Goal: Task Accomplishment & Management: Complete application form

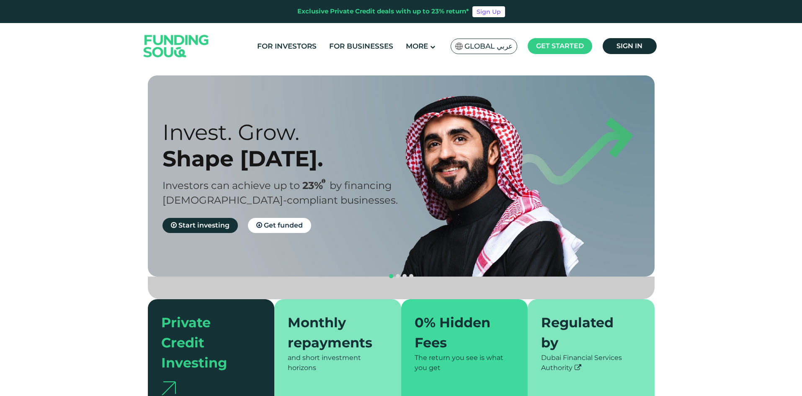
click at [504, 49] on span "Global عربي" at bounding box center [488, 46] width 48 height 10
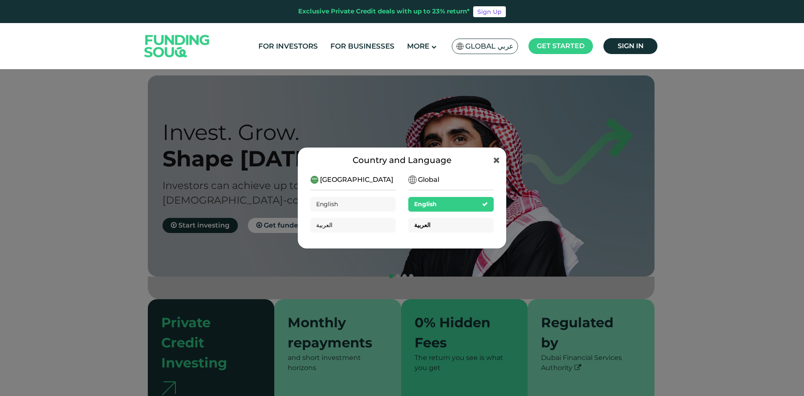
click at [441, 226] on div "العربية" at bounding box center [450, 225] width 85 height 15
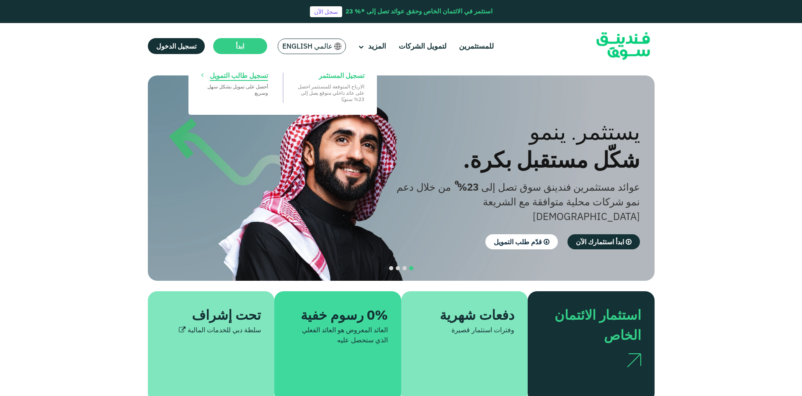
click at [250, 70] on link "تسجيل طالب التمويل ‏أحصل على تمويل بشكل ‏سهل وسريع" at bounding box center [234, 87] width 75 height 40
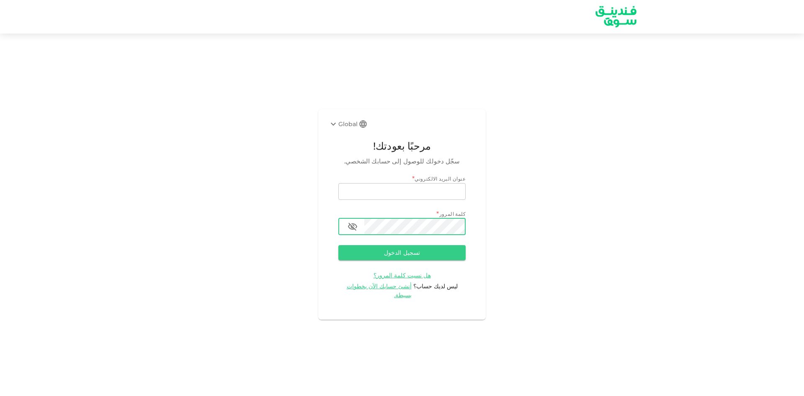
type input "gamil.aj@jovera.ae"
click at [352, 230] on icon "button" at bounding box center [352, 226] width 9 height 8
click at [352, 230] on icon "button" at bounding box center [352, 226] width 10 height 10
click at [442, 290] on span "ليس لديك حساب؟" at bounding box center [435, 286] width 44 height 8
click at [402, 291] on span "أنشئ حسابك الآن بخطوات بسيطة." at bounding box center [379, 290] width 65 height 16
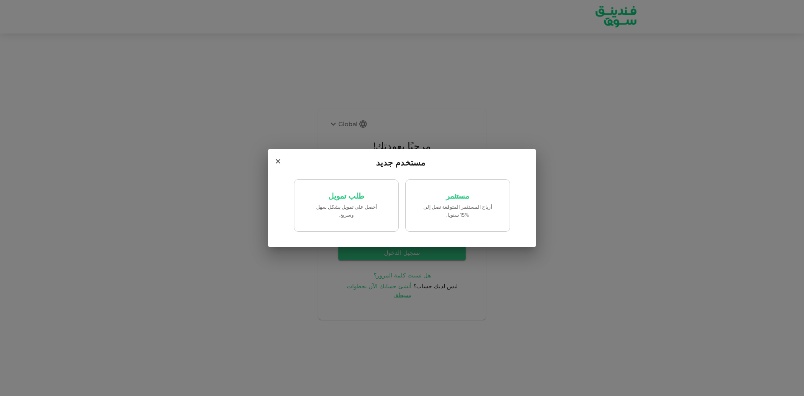
click at [550, 266] on div "مستخدم جديد مستثمر أرباح المستثمر المتوقعة تصل إلى %15 سنويا. طلب تمويل ‏أحصل ع…" at bounding box center [402, 198] width 804 height 396
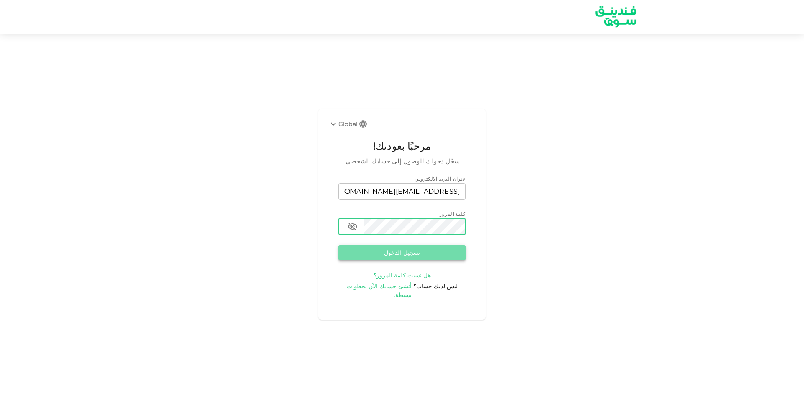
click at [439, 256] on button "تسجيل الدخول" at bounding box center [401, 252] width 127 height 15
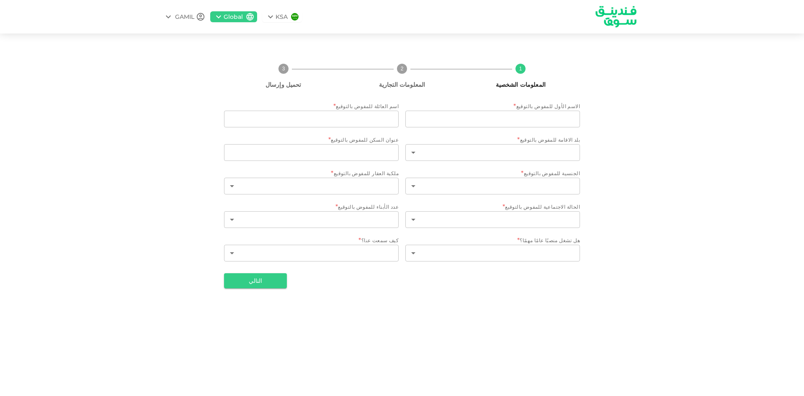
type input "GAMIL"
type input "FAWZY"
type input "2"
type input "ABU Dhabi"
type input "2"
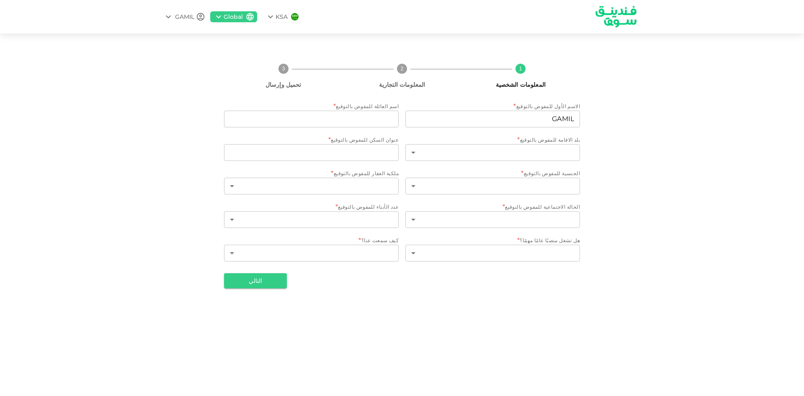
type input "3"
type input "1"
type input "3"
type input "1"
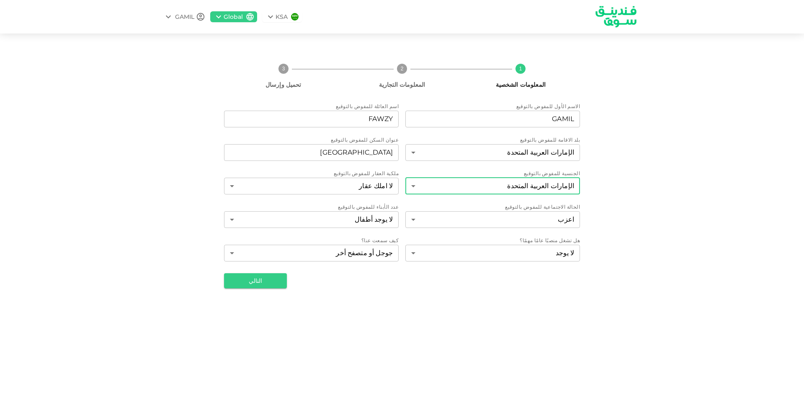
click at [463, 186] on body "KSA Global GAMIL 1 المعلومات الشخصية 2 المعلومات التجارية 3 تحميل وإرسال الاسم …" at bounding box center [402, 198] width 804 height 396
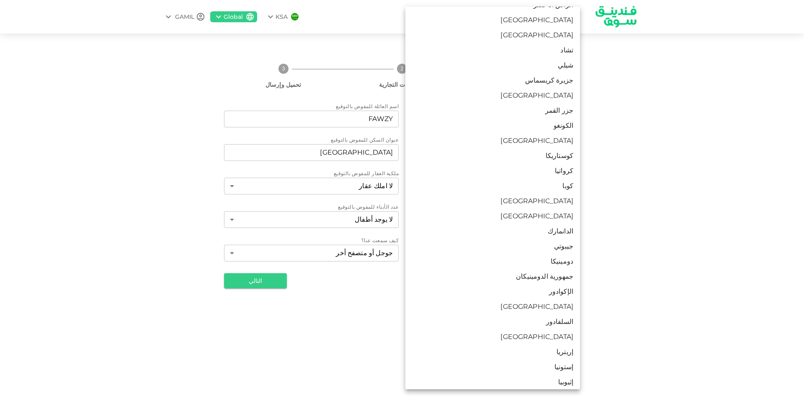
scroll to position [586, 0]
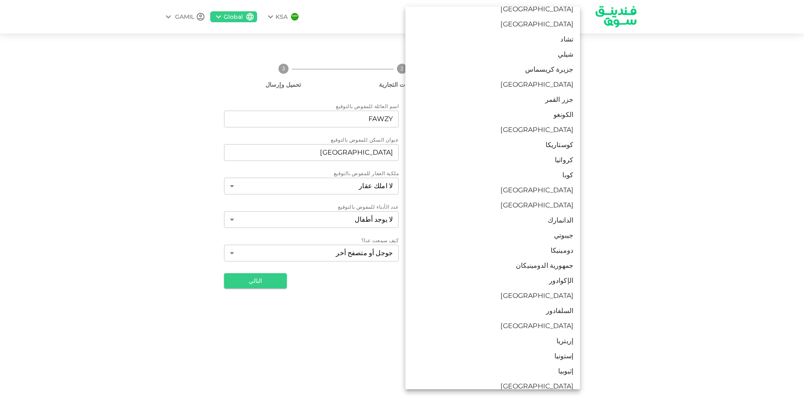
click at [560, 296] on li "مصر" at bounding box center [492, 295] width 175 height 15
type input "57"
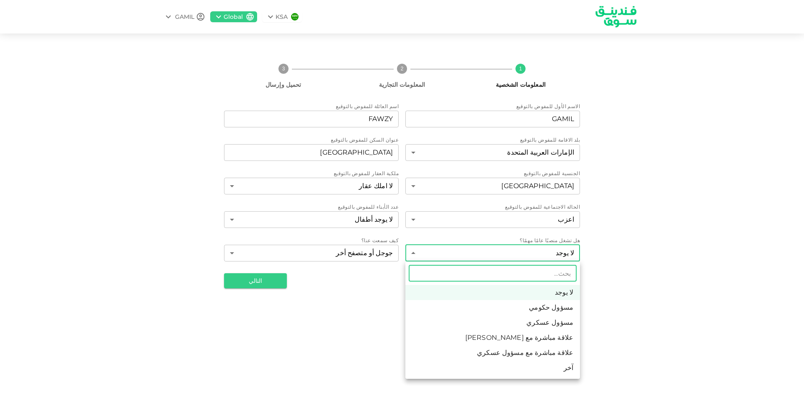
click at [558, 256] on body "KSA Global GAMIL 1 المعلومات الشخصية 2 المعلومات التجارية 3 تحميل وإرسال الاسم …" at bounding box center [402, 198] width 804 height 396
click at [625, 250] on div at bounding box center [402, 198] width 804 height 396
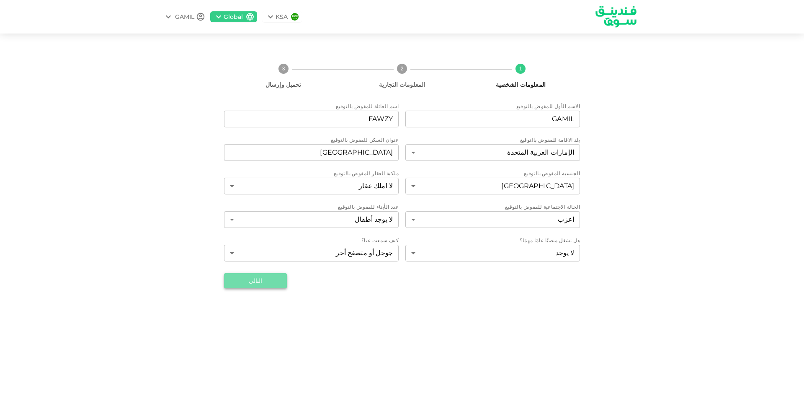
click at [264, 281] on button "التالي" at bounding box center [255, 280] width 63 height 15
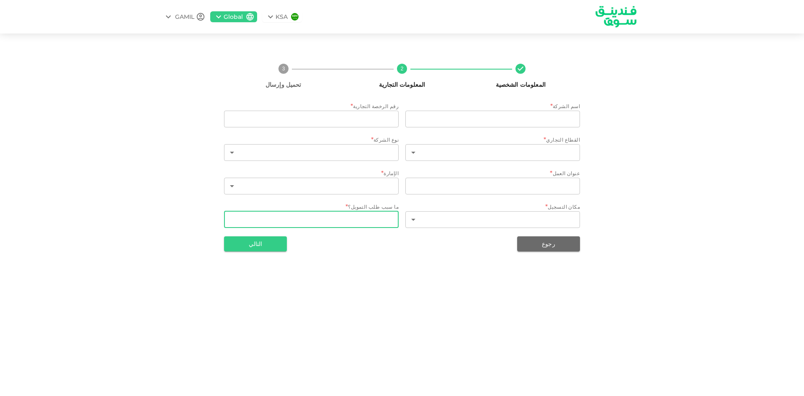
click at [374, 216] on textarea "WhatDoYouNeedFundsFor" at bounding box center [311, 219] width 163 height 10
click at [255, 250] on button "التالي" at bounding box center [255, 243] width 63 height 15
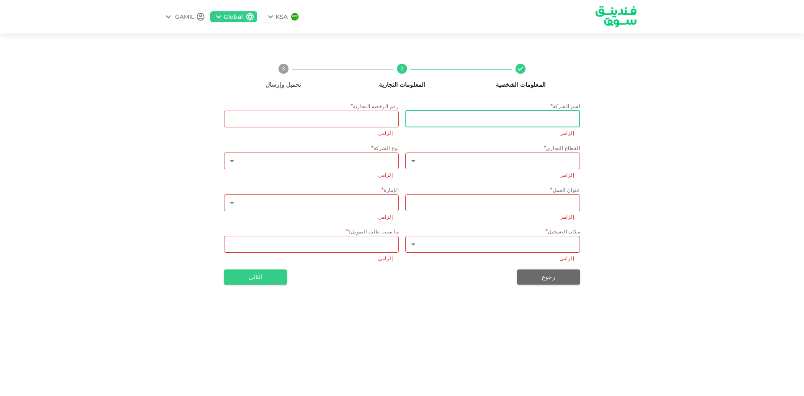
click at [566, 123] on input "businessName" at bounding box center [492, 119] width 175 height 17
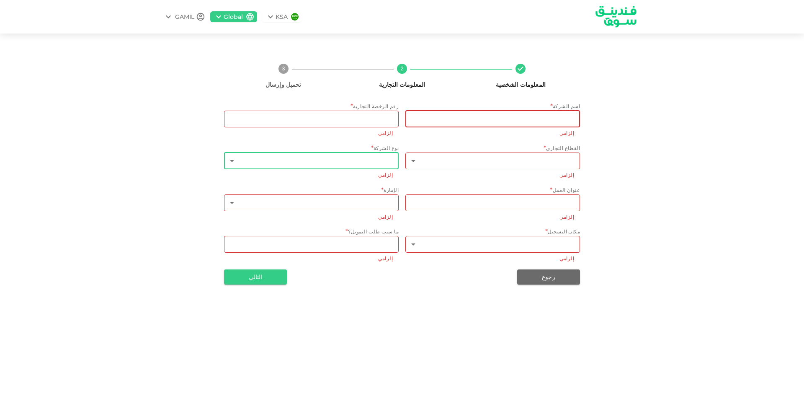
click at [329, 160] on body "KSA Global GAMIL المعلومات الشخصية 2 المعلومات التجارية 3 تحميل وإرسال اسم الشر…" at bounding box center [402, 198] width 804 height 396
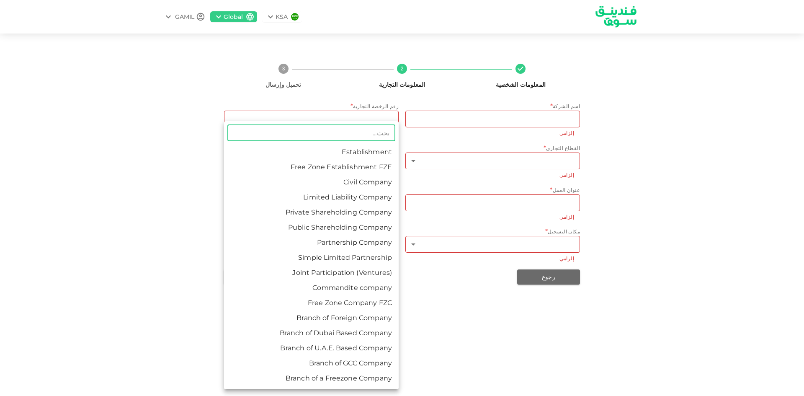
click at [503, 323] on div at bounding box center [402, 198] width 804 height 396
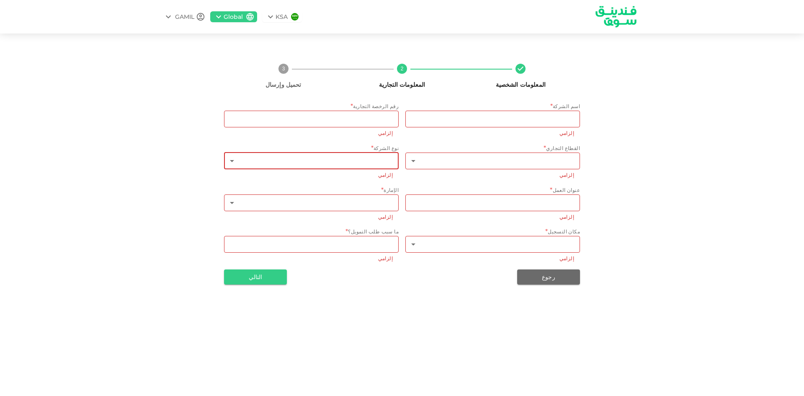
click at [371, 127] on div "tradeLicenseNumber tradeLicenseNumber إلزامي" at bounding box center [311, 124] width 175 height 27
click at [372, 121] on input "tradeLicenseNumber" at bounding box center [311, 119] width 175 height 17
click at [457, 121] on input "businessName" at bounding box center [492, 119] width 175 height 17
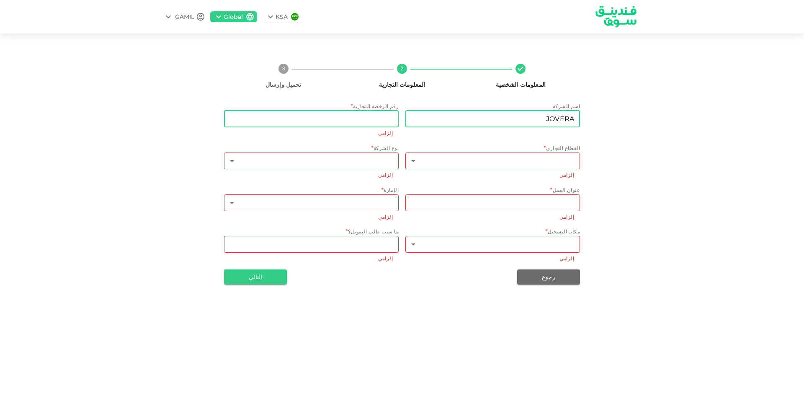
type input "JOVERA"
click at [337, 119] on input "tradeLicenseNumber" at bounding box center [311, 119] width 175 height 17
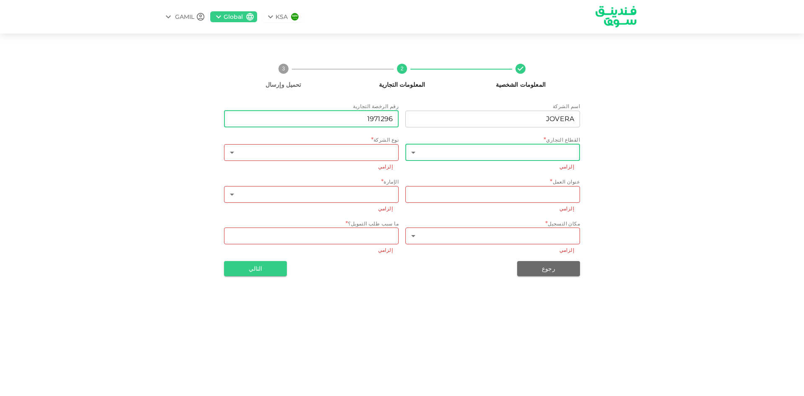
type input "1971296"
click at [534, 153] on body "KSA Global GAMIL المعلومات الشخصية 2 المعلومات التجارية 3 تحميل وإرسال اسم الشر…" at bounding box center [402, 198] width 804 height 396
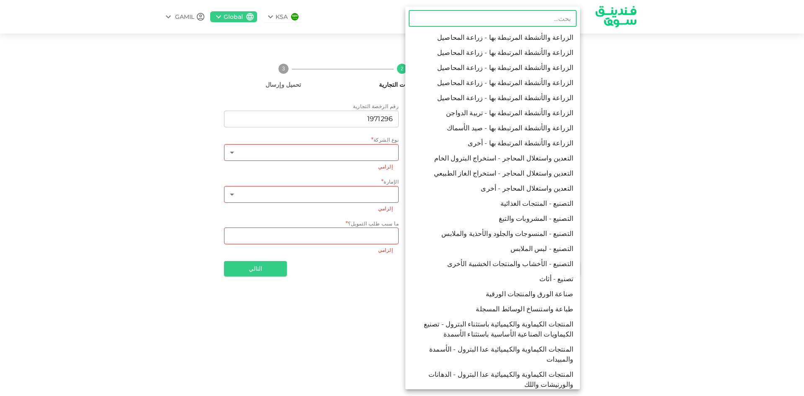
click at [543, 114] on li "الزراعة والأنشطة المرتبطة بها - تربية الدواجن" at bounding box center [492, 112] width 175 height 15
type input "6"
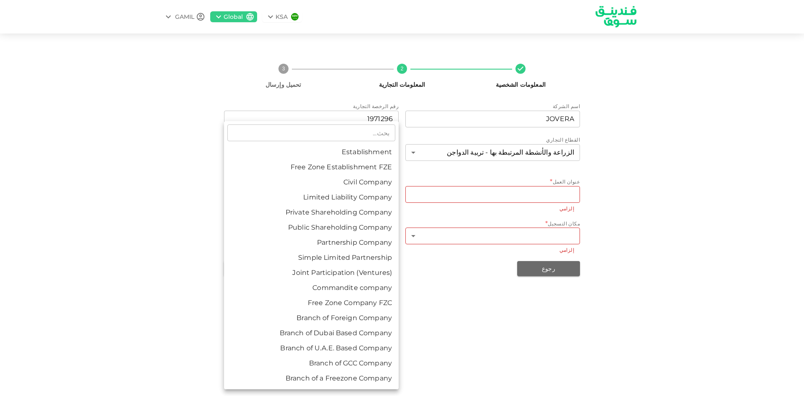
click at [359, 149] on body "KSA Global GAMIL المعلومات الشخصية 2 المعلومات التجارية 3 تحميل وإرسال اسم الشر…" at bounding box center [402, 198] width 804 height 396
click at [383, 383] on li "Branch of a Freezone Company" at bounding box center [311, 378] width 175 height 15
type input "16"
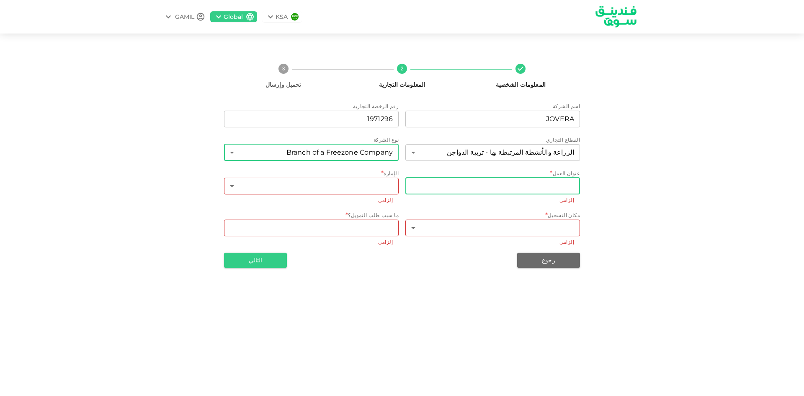
click at [508, 182] on input "businessAddress" at bounding box center [492, 186] width 175 height 17
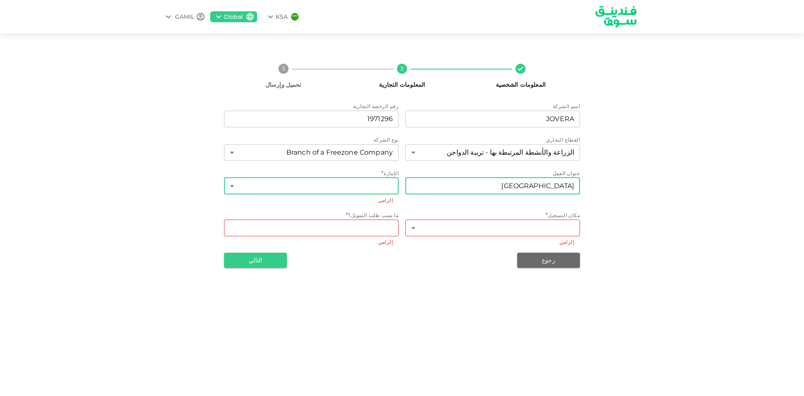
type input "ABU Dhabi"
click at [390, 186] on body "KSA Global GAMIL المعلومات الشخصية 2 المعلومات التجارية 3 تحميل وإرسال اسم الشر…" at bounding box center [402, 198] width 804 height 396
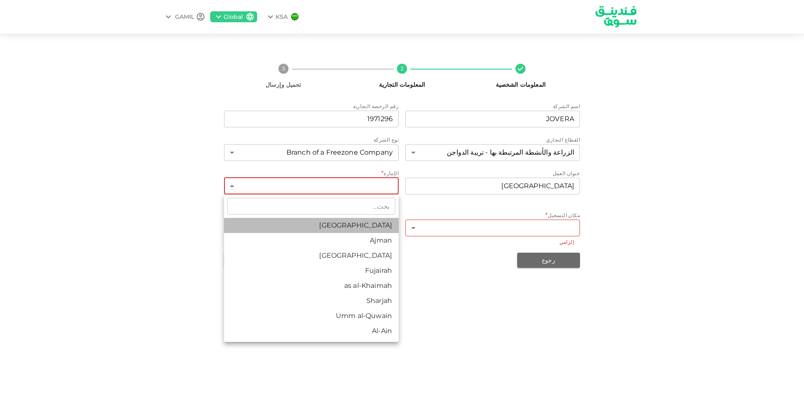
click at [386, 228] on li "Abu Dhabi" at bounding box center [311, 225] width 175 height 15
type input "1"
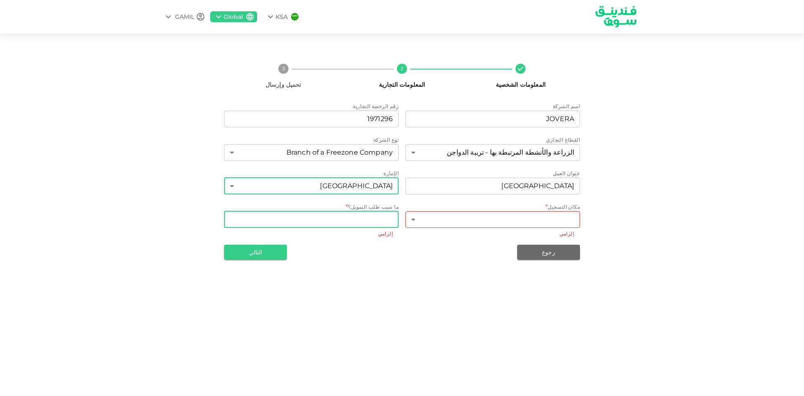
click at [393, 218] on div "x WhatDoYouNeedFundsFor" at bounding box center [311, 219] width 175 height 17
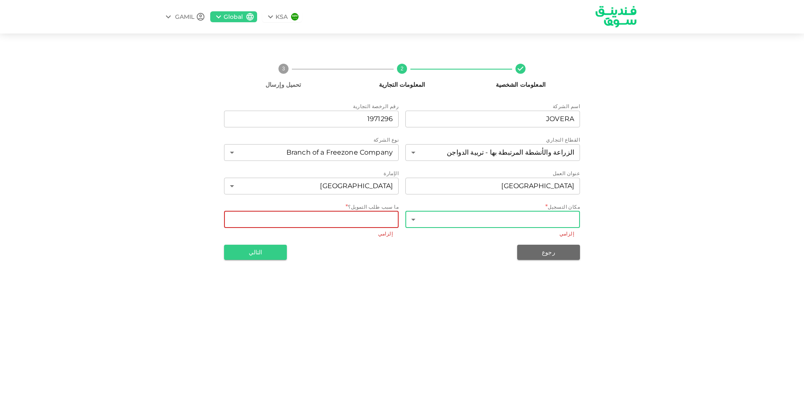
click at [469, 218] on body "KSA Global GAMIL المعلومات الشخصية 2 المعلومات التجارية 3 تحميل وإرسال اسم الشر…" at bounding box center [402, 198] width 804 height 396
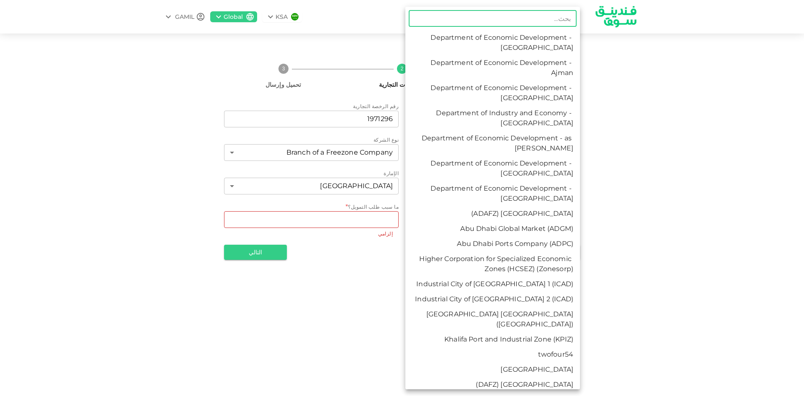
click at [624, 153] on div at bounding box center [402, 198] width 804 height 396
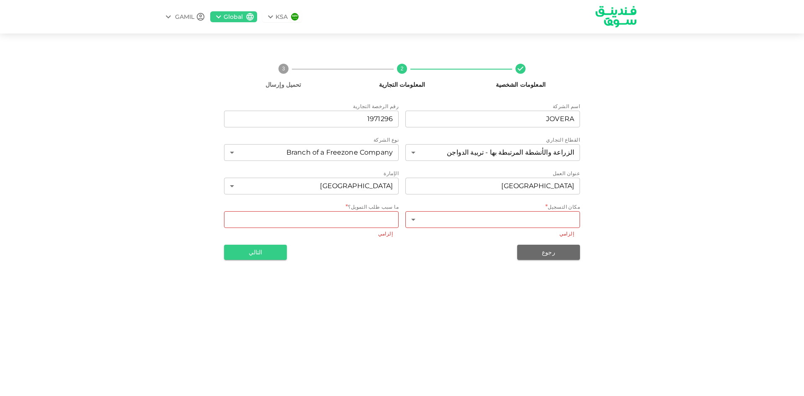
click at [625, 153] on div "​ Department of Economic Development - Abu Dhabi Department of Economic Develop…" at bounding box center [402, 198] width 804 height 396
click at [561, 214] on body "KSA Global GAMIL المعلومات الشخصية 2 المعلومات التجارية 3 تحميل وإرسال اسم الشر…" at bounding box center [402, 198] width 804 height 396
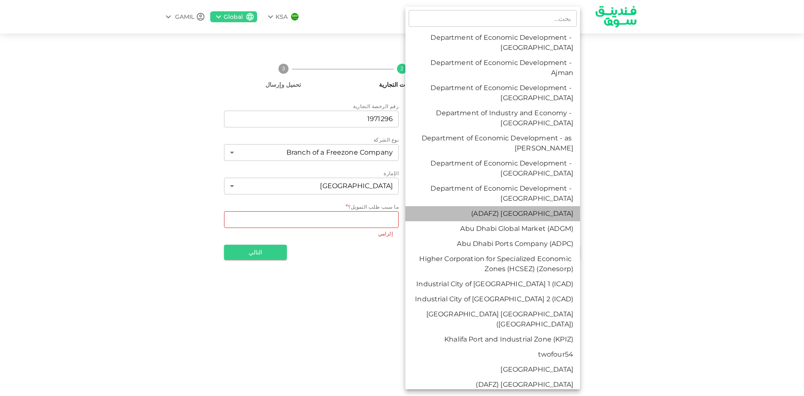
click at [561, 214] on li "Abu Dhabi Airport Free Zone (ADAFZ)" at bounding box center [492, 213] width 175 height 15
type input "8"
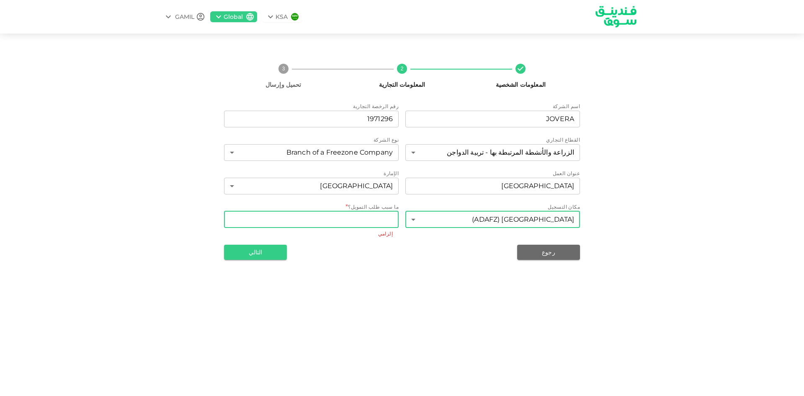
click at [366, 218] on textarea "WhatDoYouNeedFundsFor" at bounding box center [311, 219] width 163 height 10
paste textarea "Expanding the business"
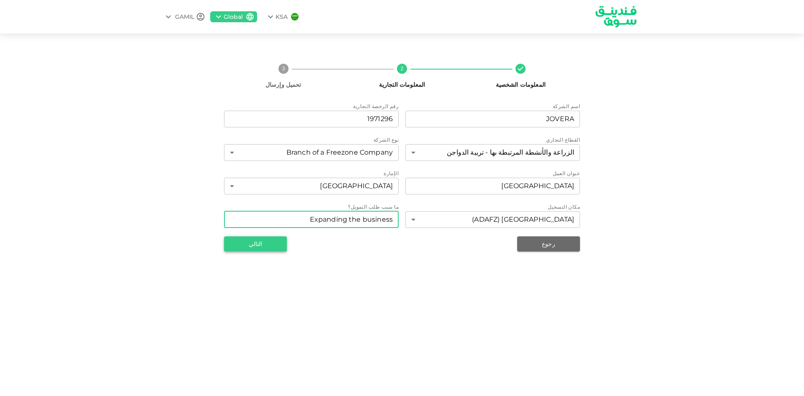
type textarea "Expanding the business"
click at [262, 244] on button "التالي" at bounding box center [255, 243] width 63 height 15
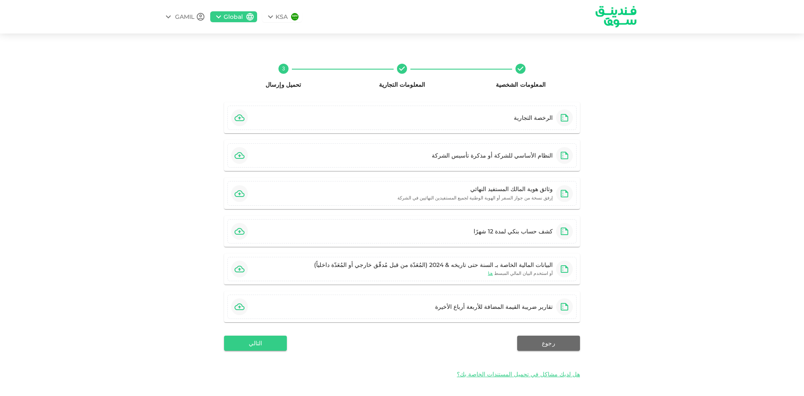
scroll to position [2, 0]
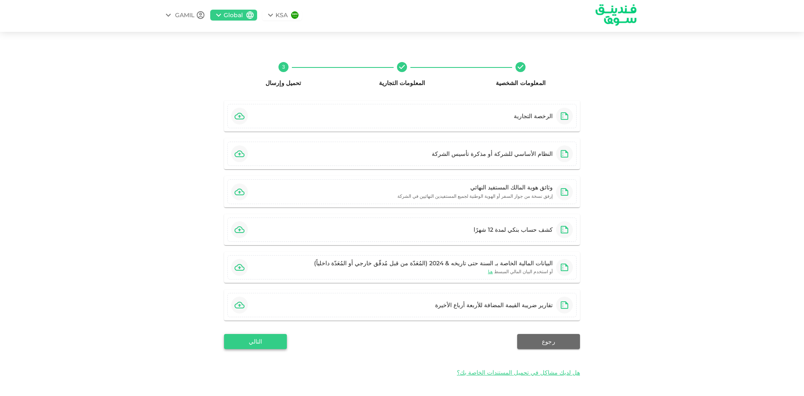
click at [245, 343] on button "التالي" at bounding box center [255, 341] width 63 height 15
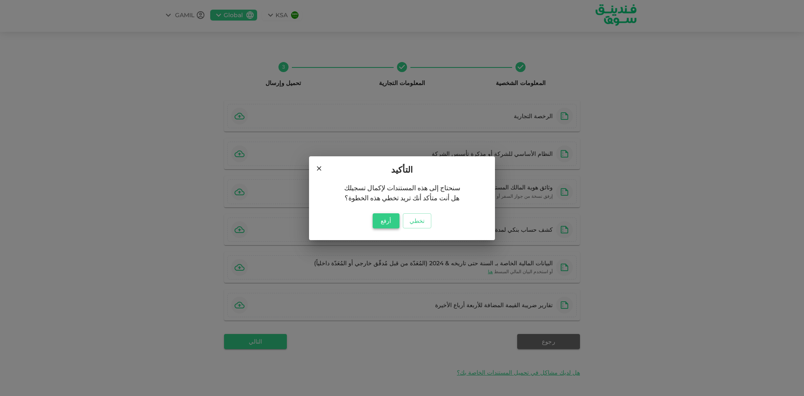
click at [389, 222] on button "أرفع" at bounding box center [386, 220] width 27 height 15
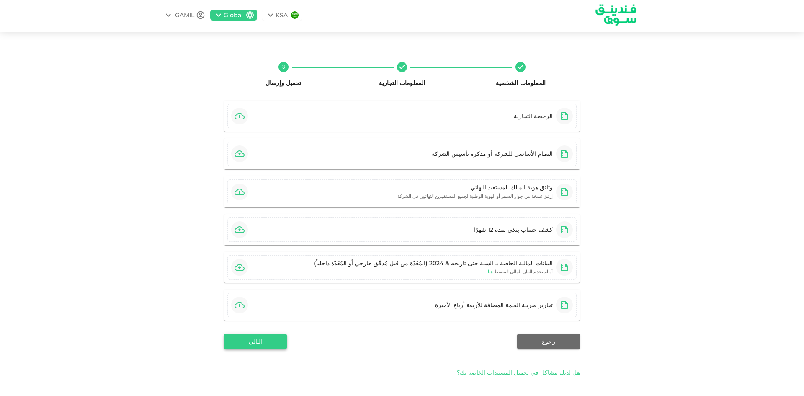
click at [268, 344] on button "التالي" at bounding box center [255, 341] width 63 height 15
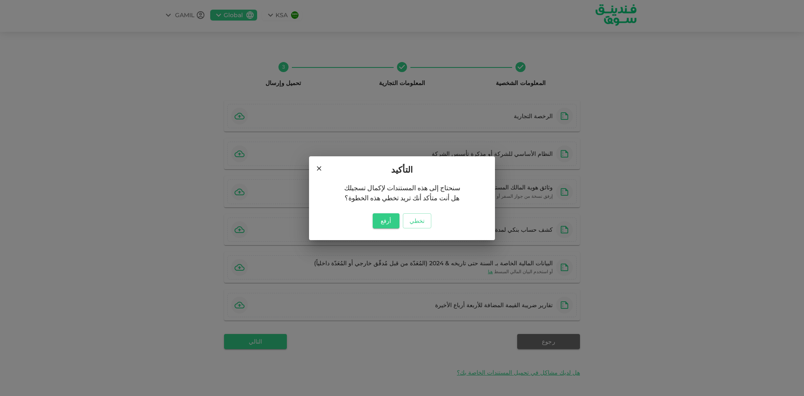
click at [655, 350] on div "التأكيد سنحتاج إلى هذه المستندات لإكمال تسجيلك هل أنت متأكد أنك تريد تخطي هذه ا…" at bounding box center [402, 198] width 804 height 396
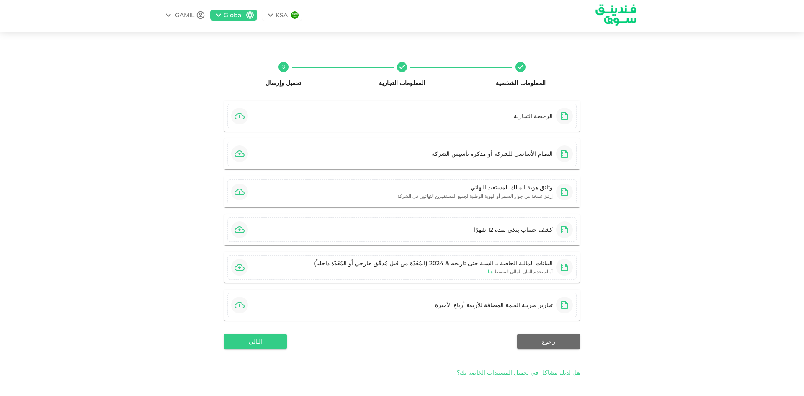
click at [506, 367] on div "هل لديك مشاكل في تحميل المستندات الخاصة بك؟" at bounding box center [402, 372] width 356 height 20
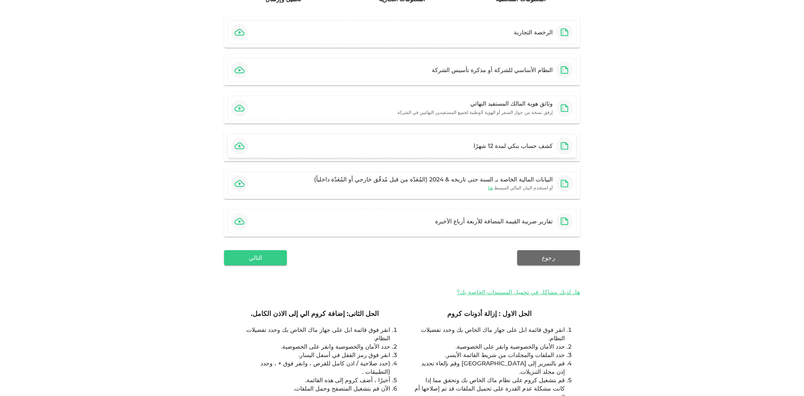
scroll to position [0, 0]
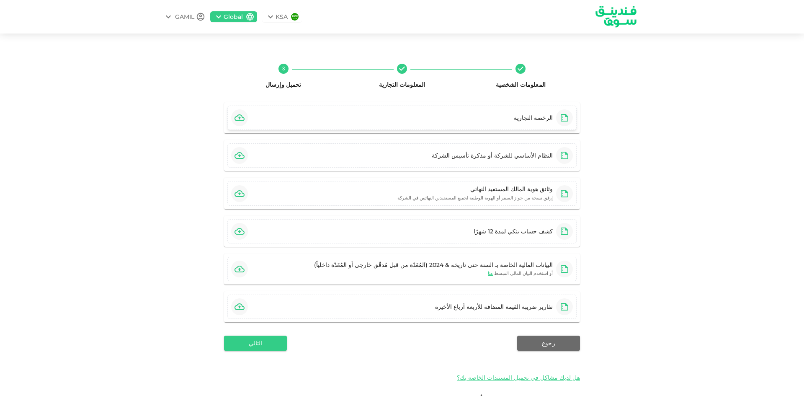
click at [365, 113] on div "الرخصة التجارية" at bounding box center [401, 117] width 349 height 24
click at [403, 116] on div "الرخصة التجارية" at bounding box center [401, 117] width 349 height 24
click at [448, 120] on div "الرخصة التجارية" at bounding box center [401, 117] width 349 height 24
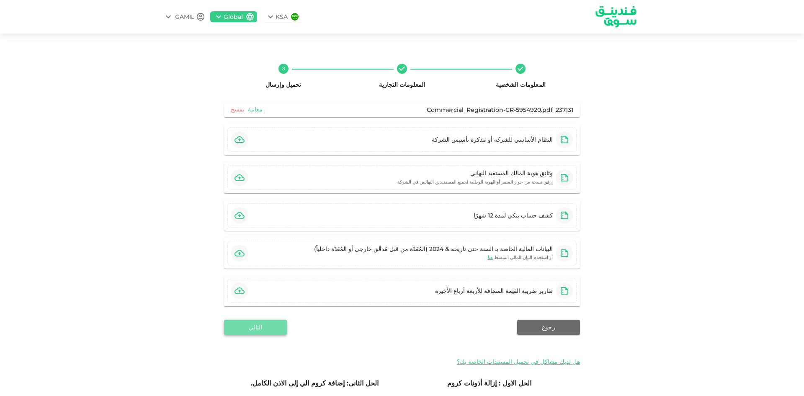
click at [269, 322] on button "التالي" at bounding box center [255, 326] width 63 height 15
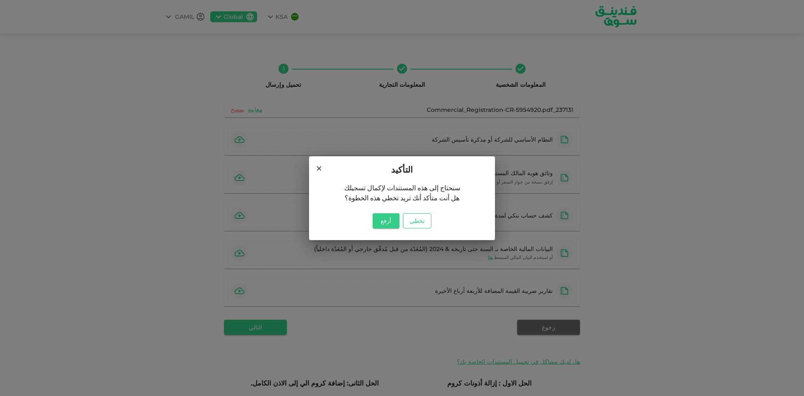
click at [414, 219] on button "تخطي" at bounding box center [417, 220] width 28 height 15
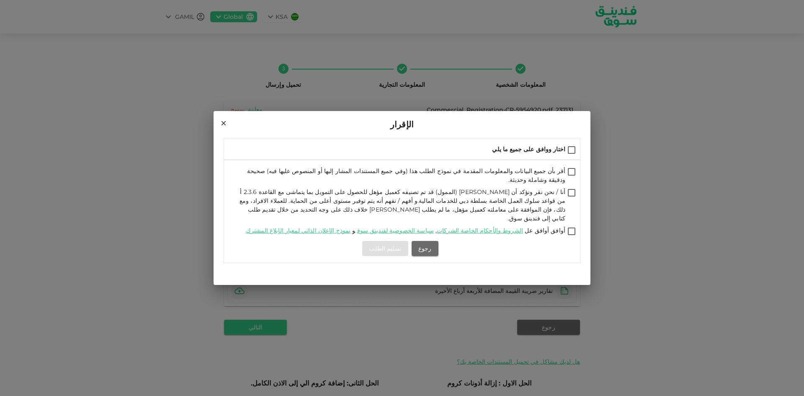
click at [566, 156] on input "اختار ووافق على جميع ما يلي" at bounding box center [571, 150] width 13 height 11
checkbox input "true"
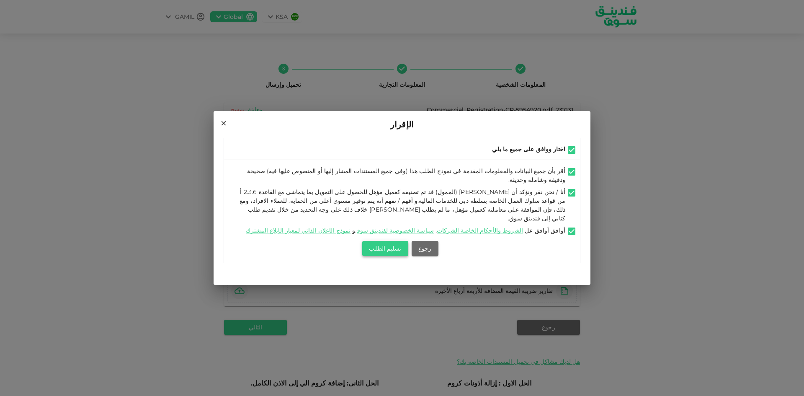
click at [394, 241] on button "تسليم الطلب" at bounding box center [385, 248] width 46 height 15
